Goal: Task Accomplishment & Management: Manage account settings

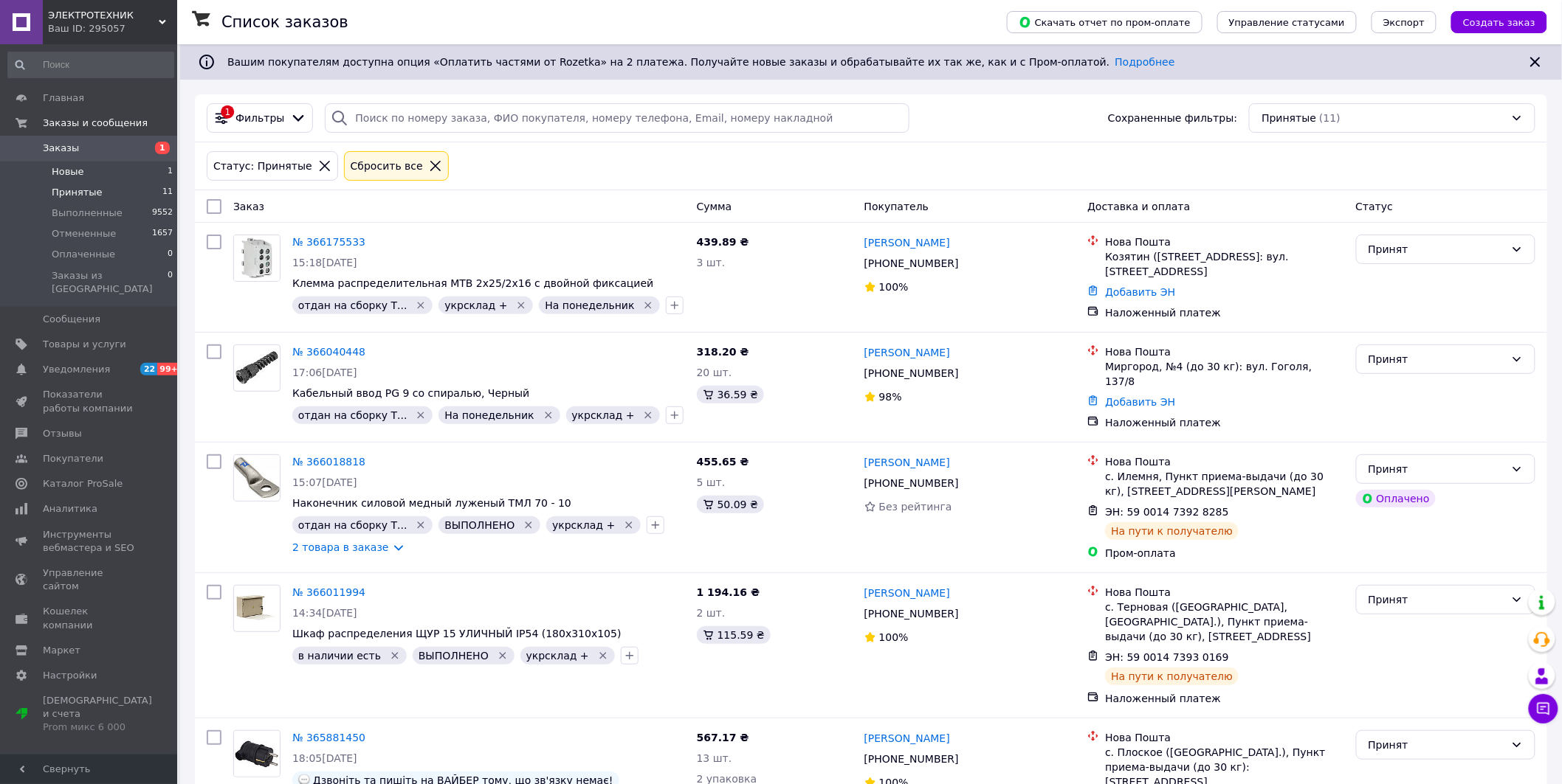
click at [68, 172] on span "Новые" at bounding box center [67, 172] width 32 height 13
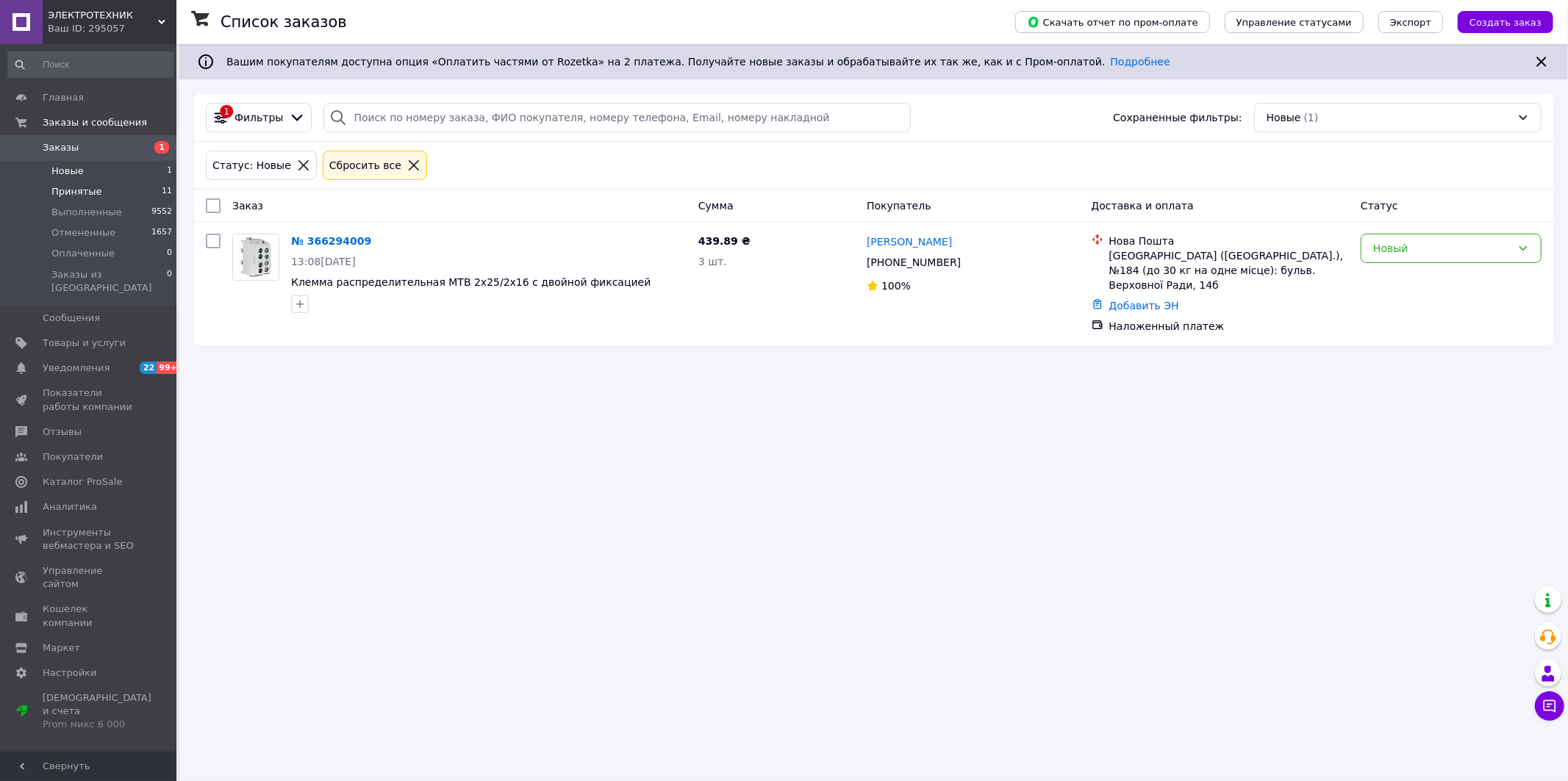
click at [87, 194] on span "Принятые" at bounding box center [76, 191] width 50 height 13
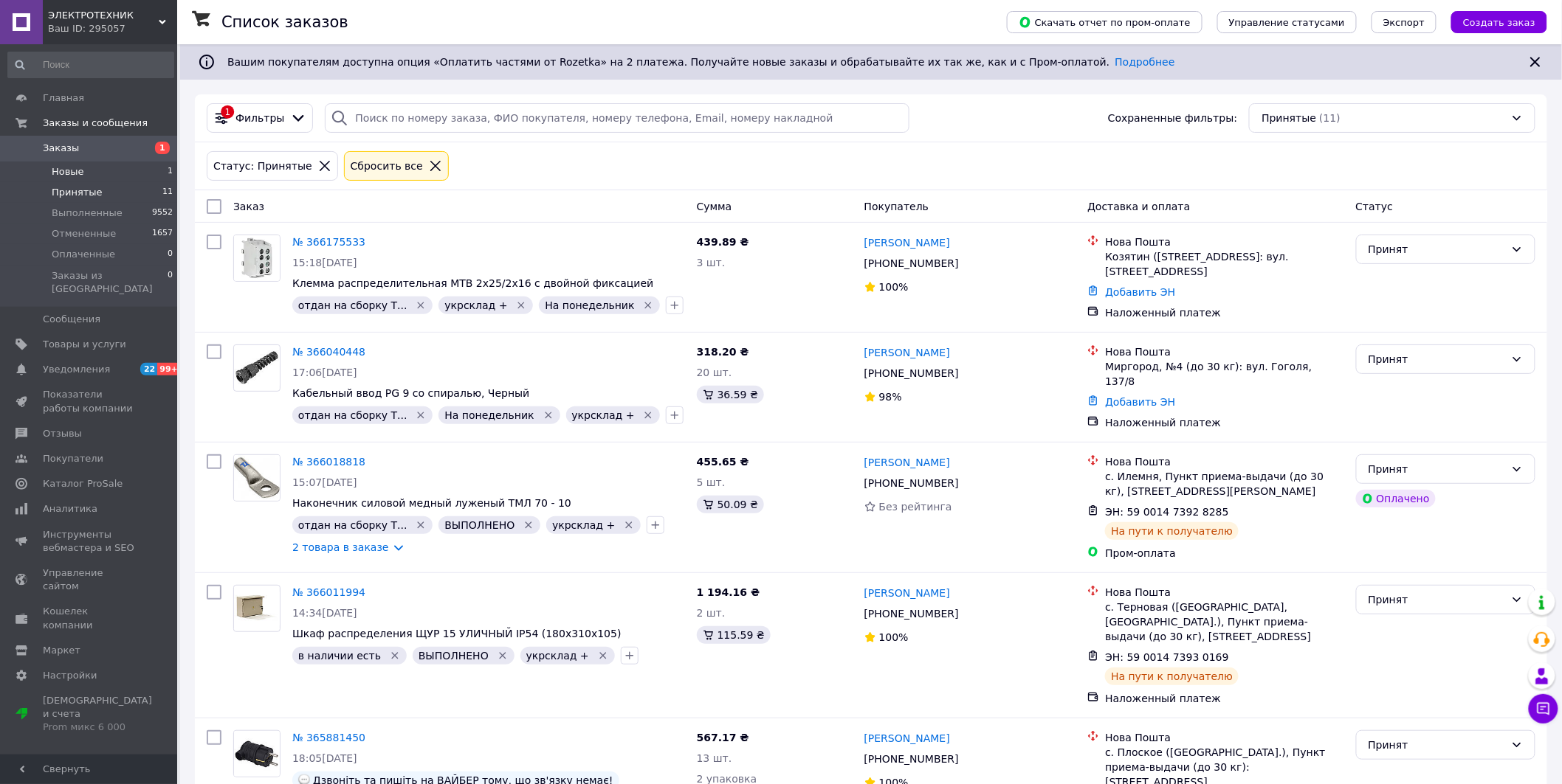
click at [71, 168] on span "Новые" at bounding box center [67, 172] width 32 height 13
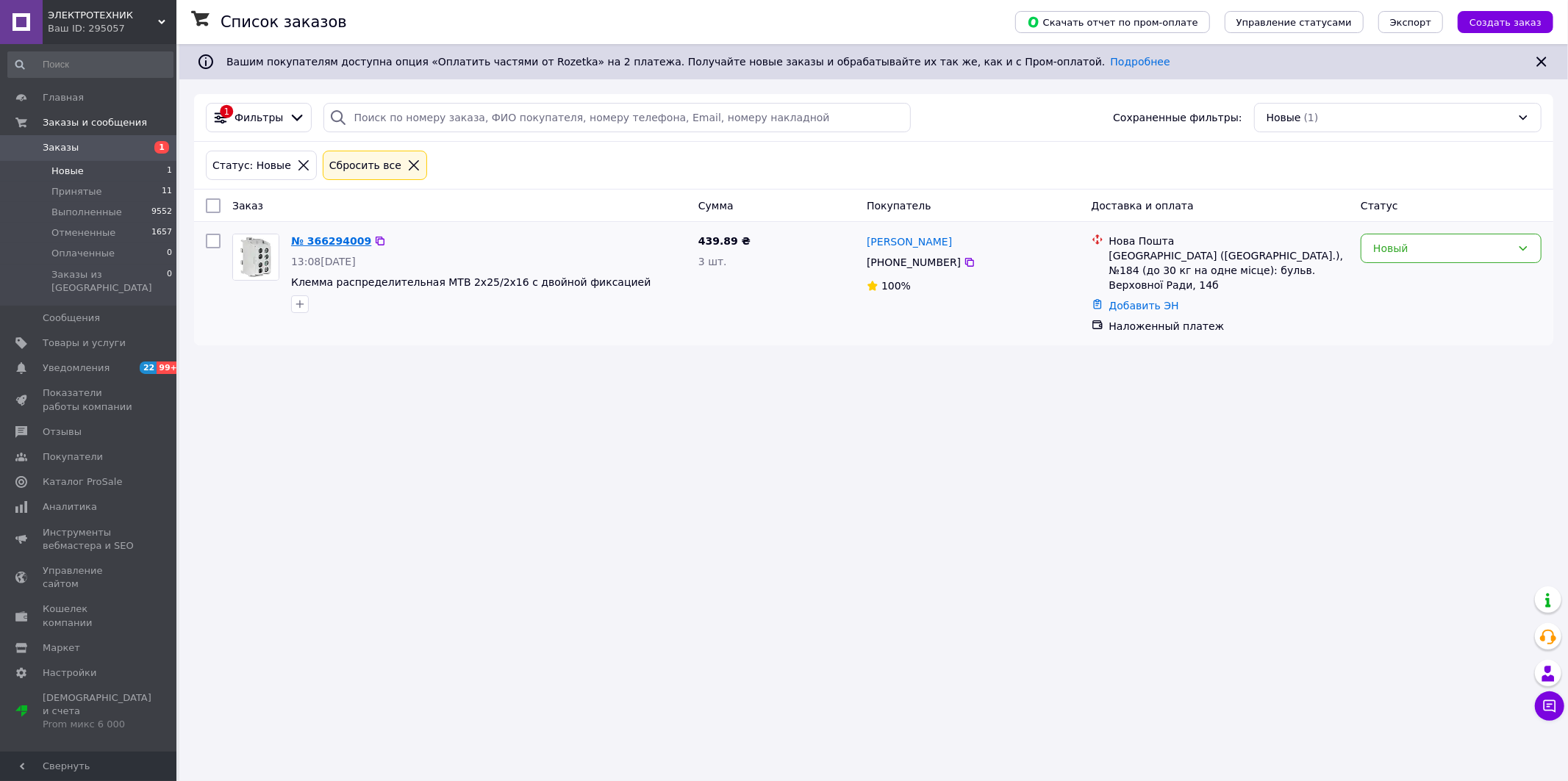
click at [334, 239] on link "№ 366294009" at bounding box center [331, 241] width 80 height 12
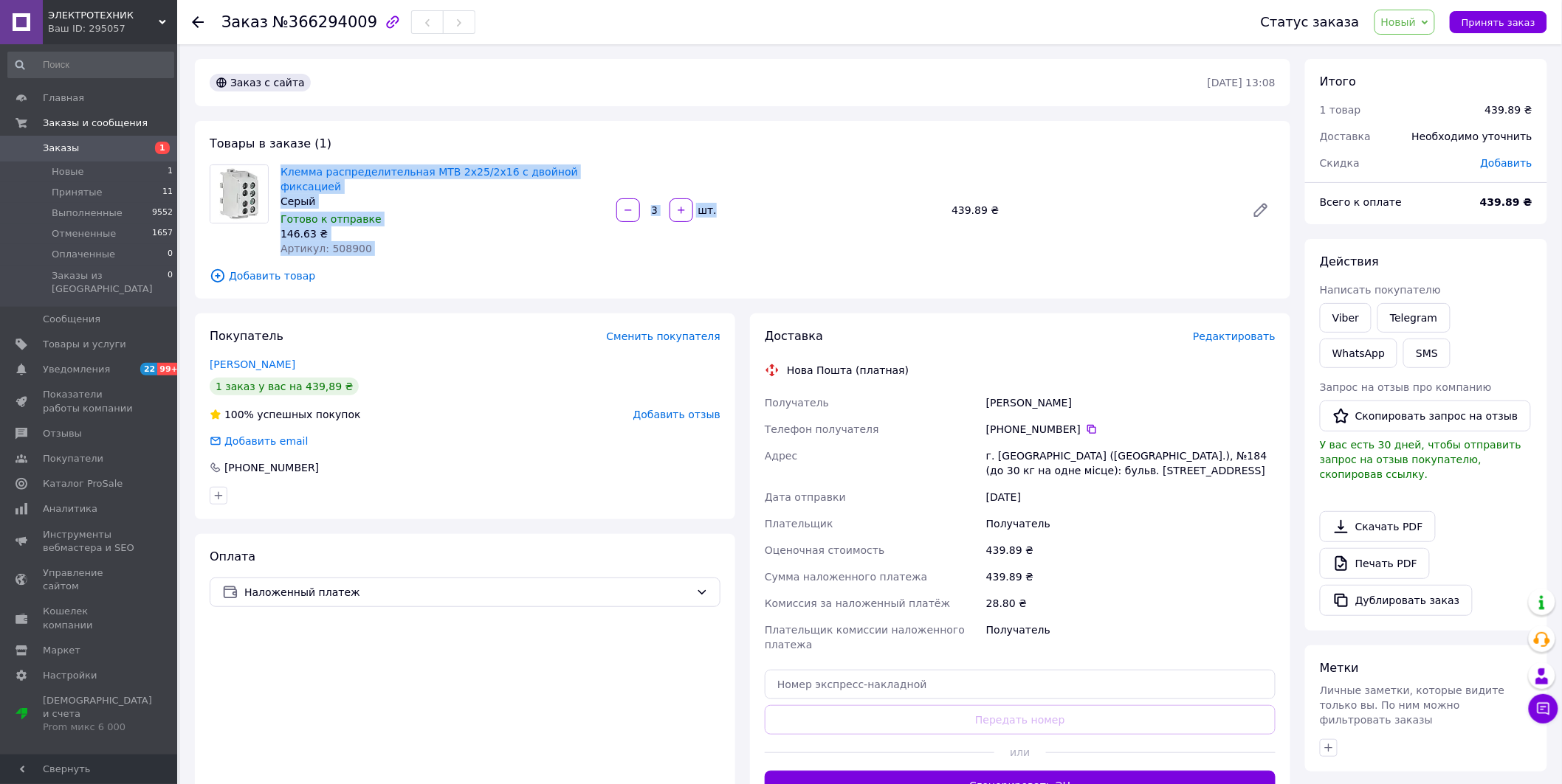
drag, startPoint x: 276, startPoint y: 171, endPoint x: 764, endPoint y: 229, distance: 491.4
click at [764, 229] on div "Клемма распределительная MTB 2х25/2х16 с двойной фиксацией [PERSON_NAME] к отпр…" at bounding box center [778, 210] width 1007 height 98
copy div "Клемма распределительная MTB 2х25/2х16 с двойной фиксацией [PERSON_NAME] к отпр…"
click at [194, 21] on use at bounding box center [198, 23] width 12 height 12
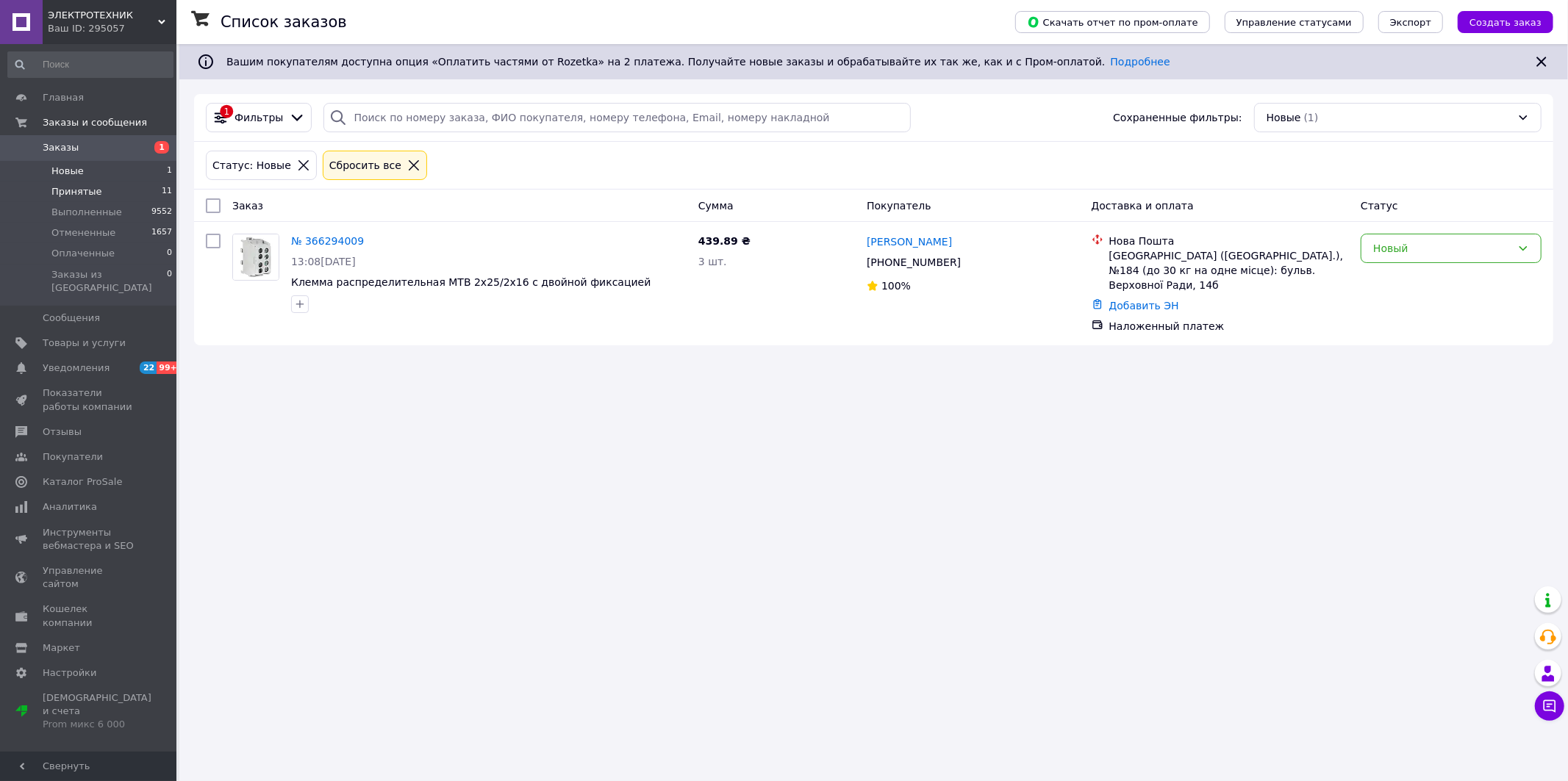
click at [79, 188] on span "Принятые" at bounding box center [76, 191] width 50 height 13
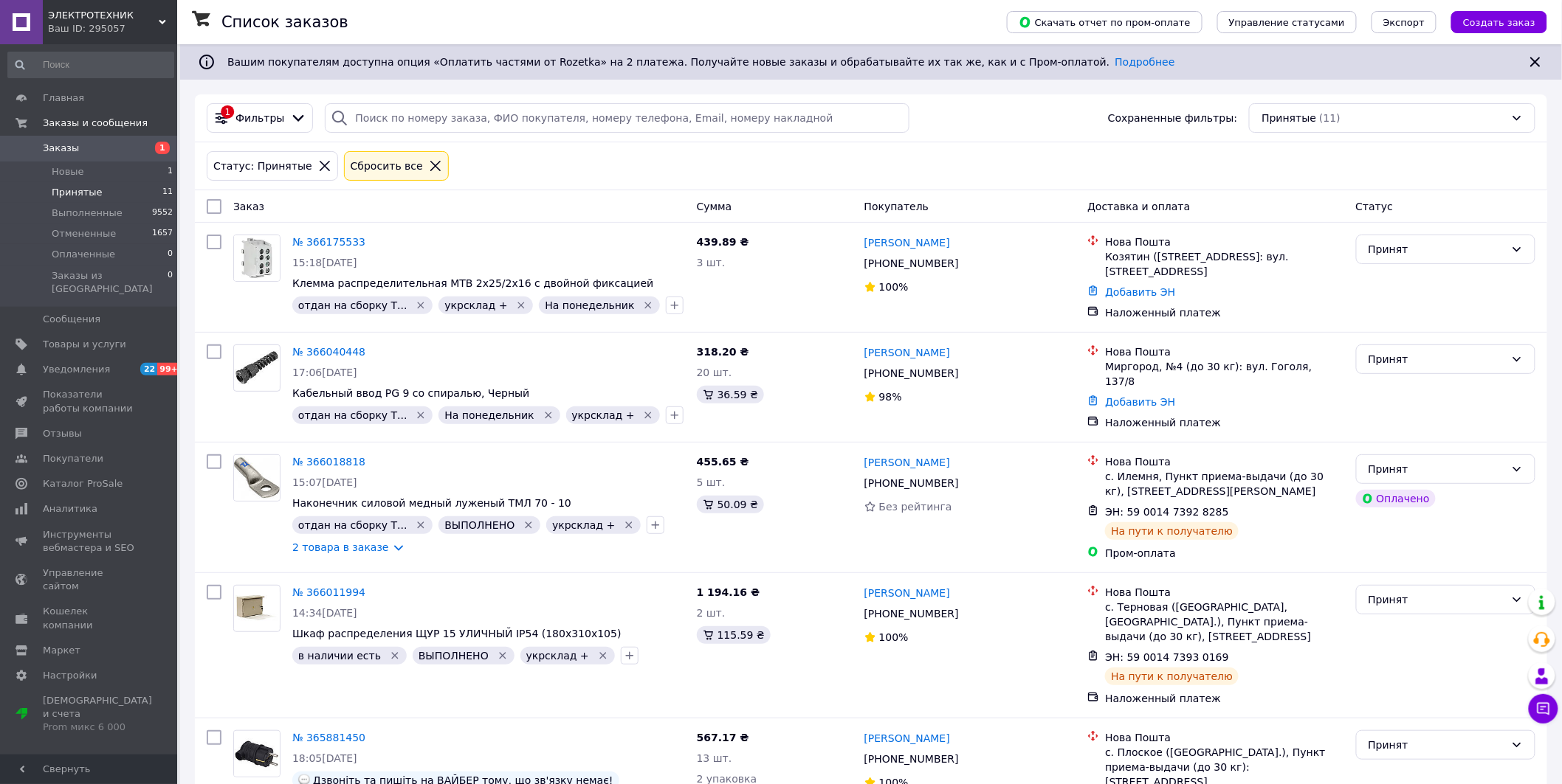
click at [350, 206] on div "Заказ" at bounding box center [459, 206] width 464 height 26
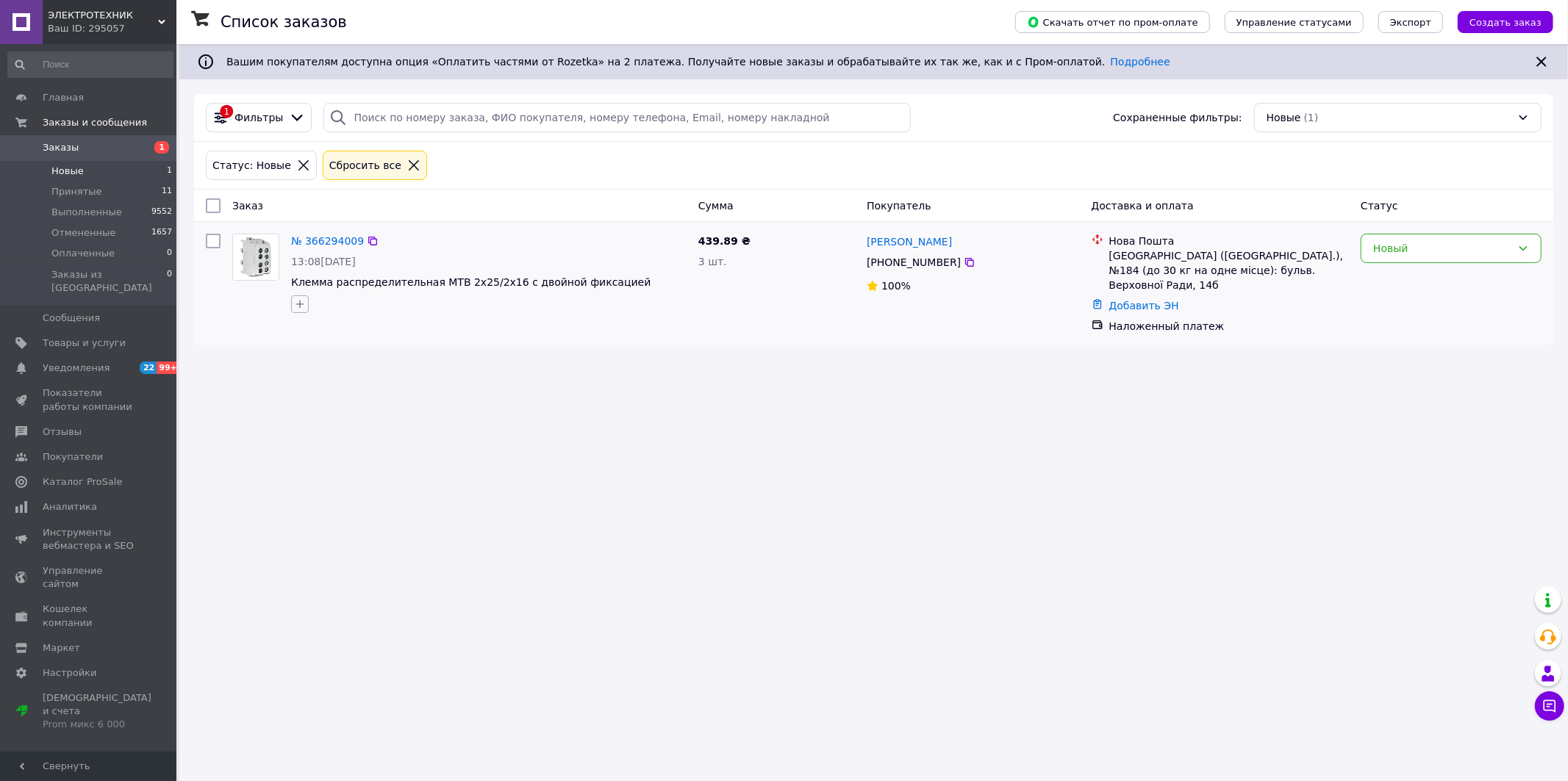
click at [300, 305] on icon "button" at bounding box center [300, 305] width 12 height 12
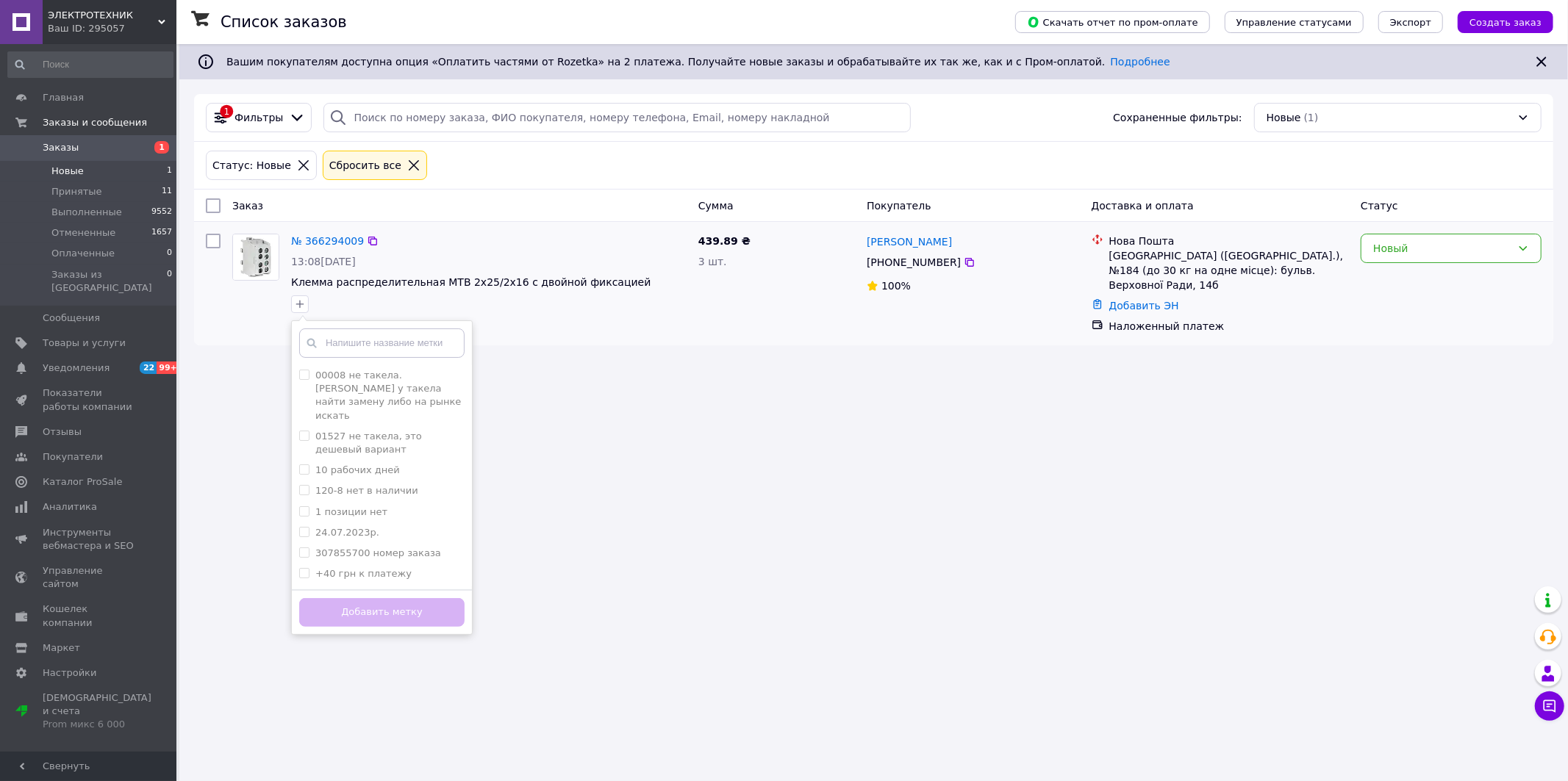
click at [336, 348] on input "text" at bounding box center [382, 344] width 166 height 30
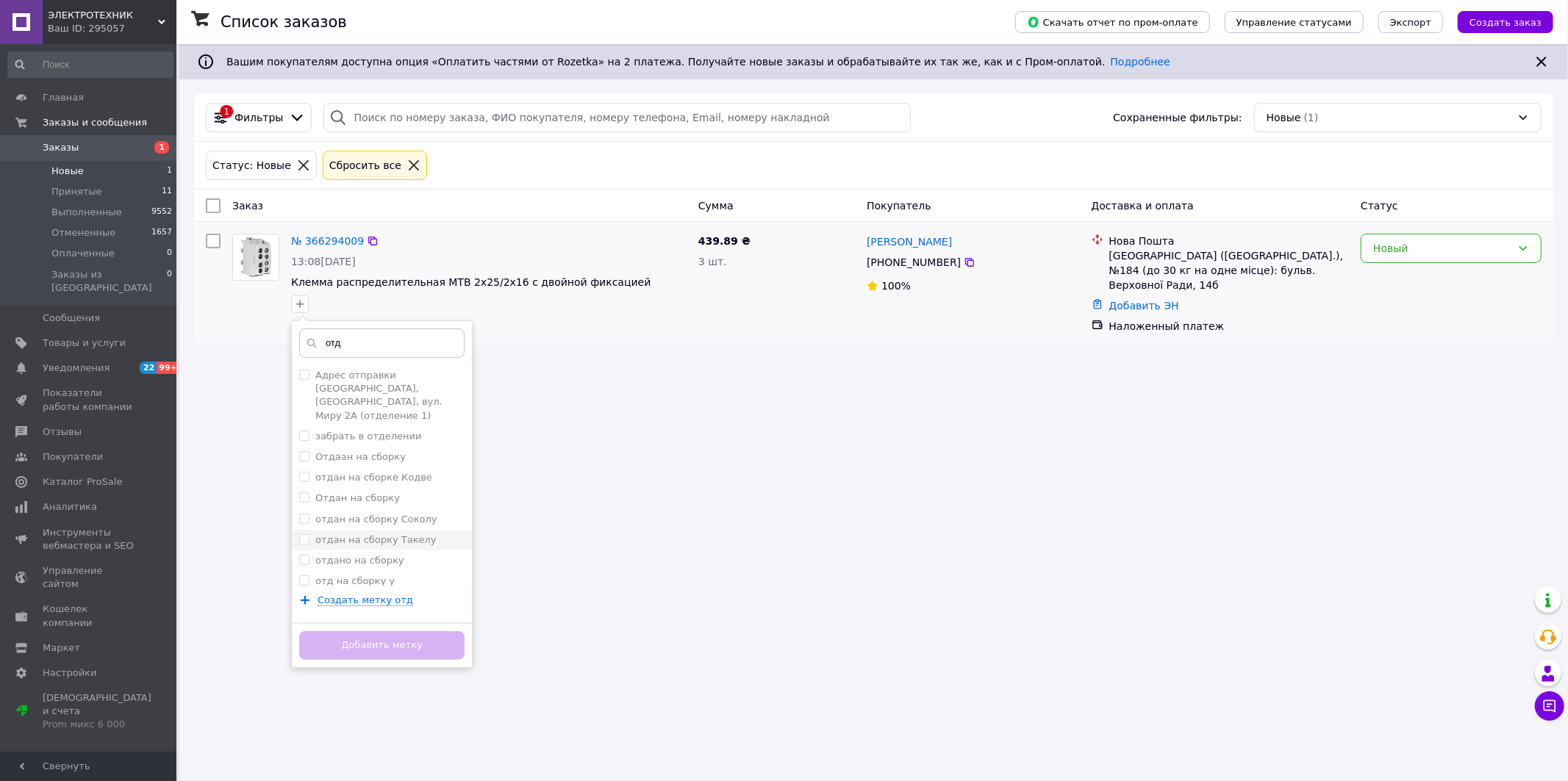
type input "отд"
click at [386, 535] on label "отдан на сборку Такелу" at bounding box center [376, 540] width 122 height 11
checkbox input "true"
click at [1525, 247] on icon at bounding box center [1524, 248] width 12 height 12
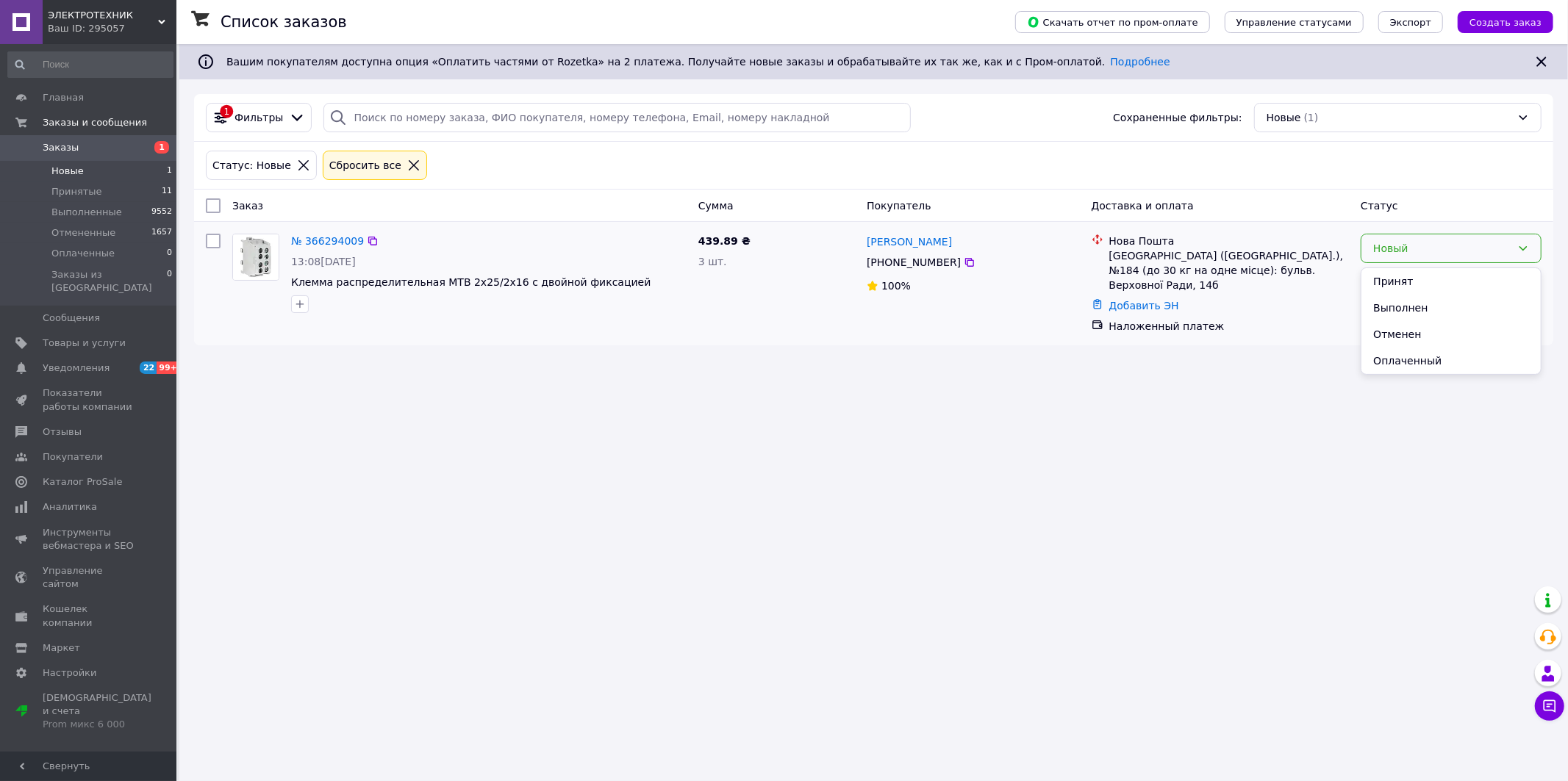
click at [1398, 280] on li "Принят" at bounding box center [1451, 281] width 180 height 26
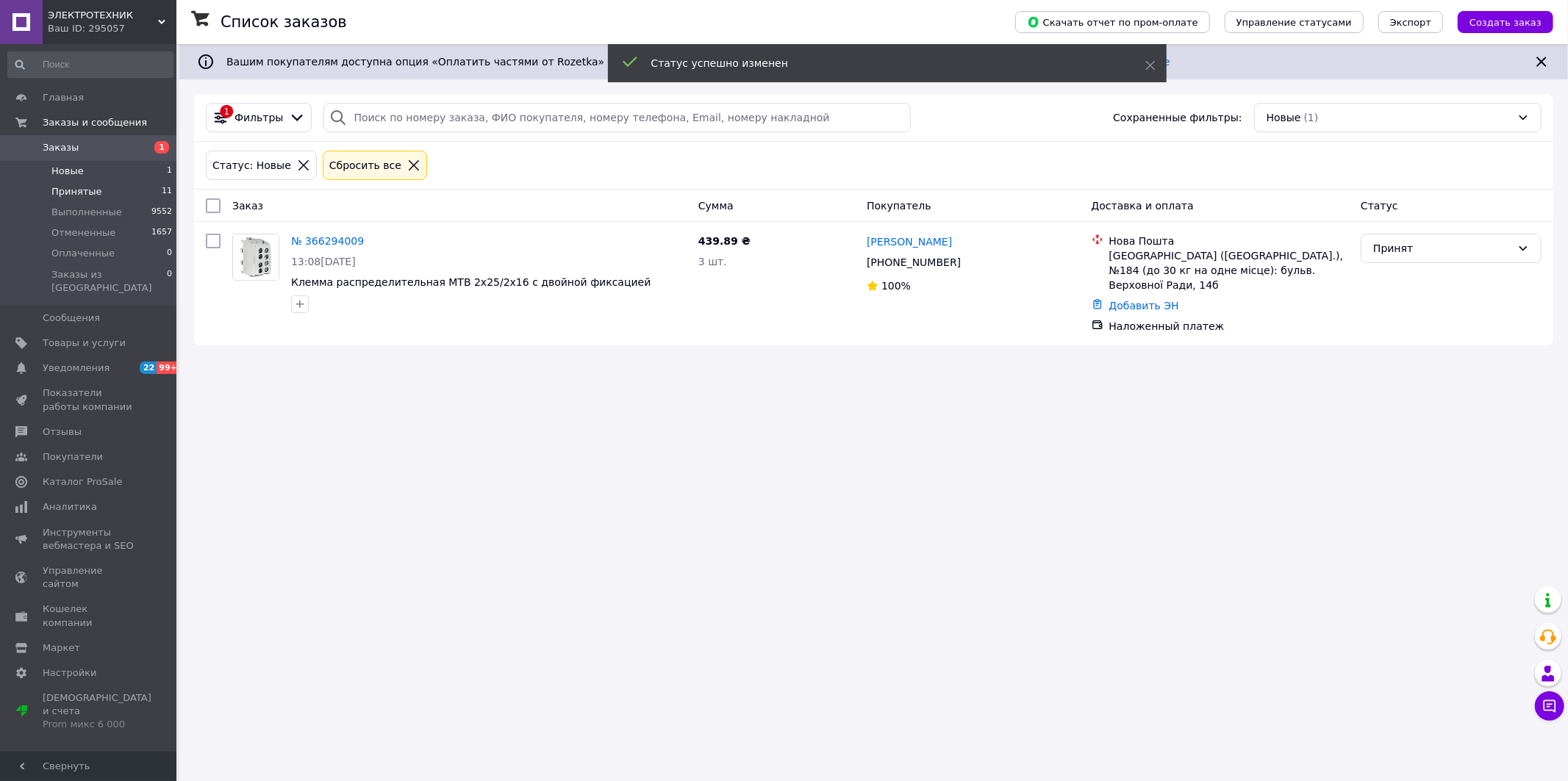
click at [64, 192] on span "Принятые" at bounding box center [76, 191] width 50 height 13
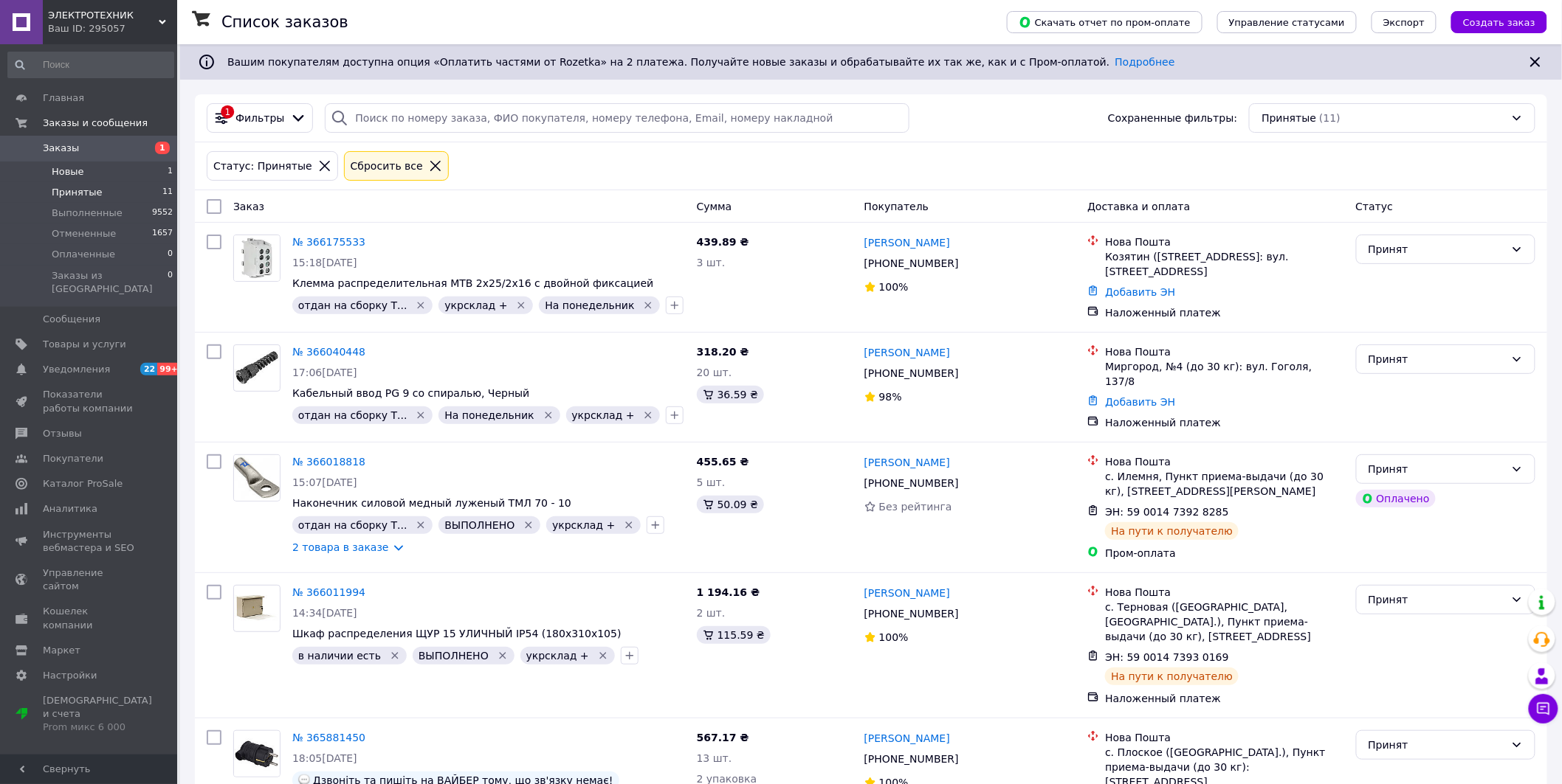
click at [64, 167] on span "Новые" at bounding box center [67, 172] width 32 height 13
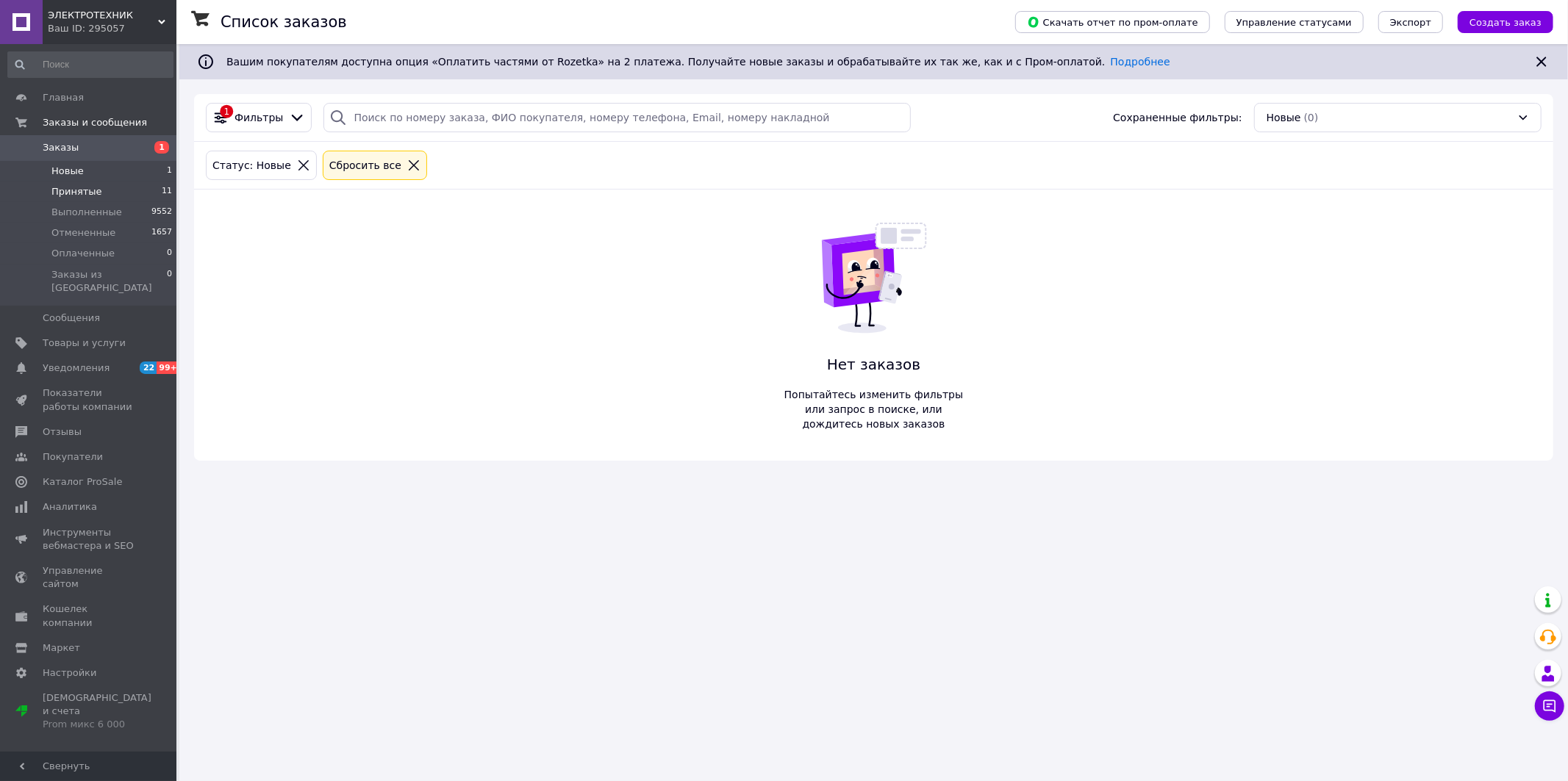
click at [84, 189] on span "Принятые" at bounding box center [76, 191] width 50 height 13
